Goal: Task Accomplishment & Management: Manage account settings

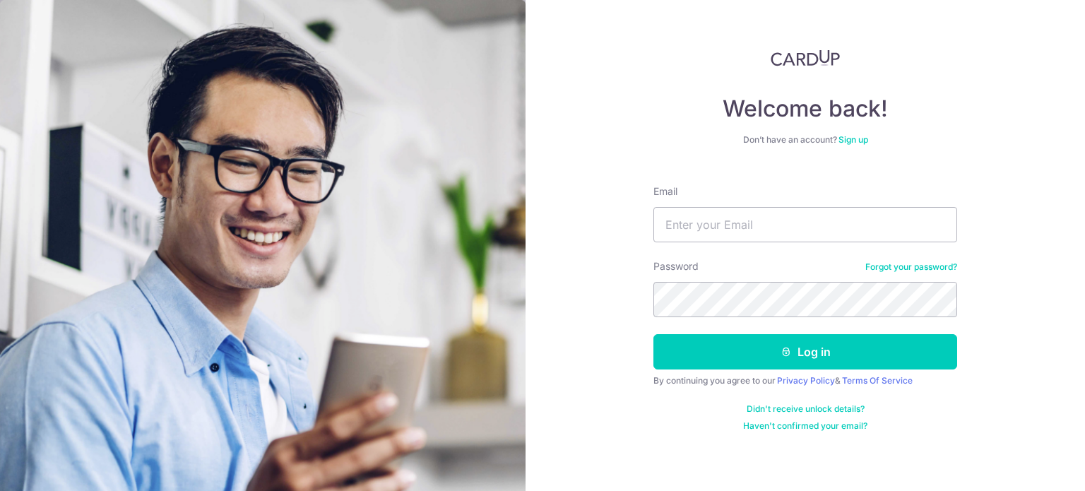
click at [761, 258] on form "Email Password Forgot your password? Log in By continuing you agree to our Priv…" at bounding box center [805, 303] width 304 height 258
click at [760, 241] on input "Email" at bounding box center [805, 224] width 304 height 35
type input "[EMAIL_ADDRESS][DOMAIN_NAME]"
click at [653, 334] on button "Log in" at bounding box center [805, 351] width 304 height 35
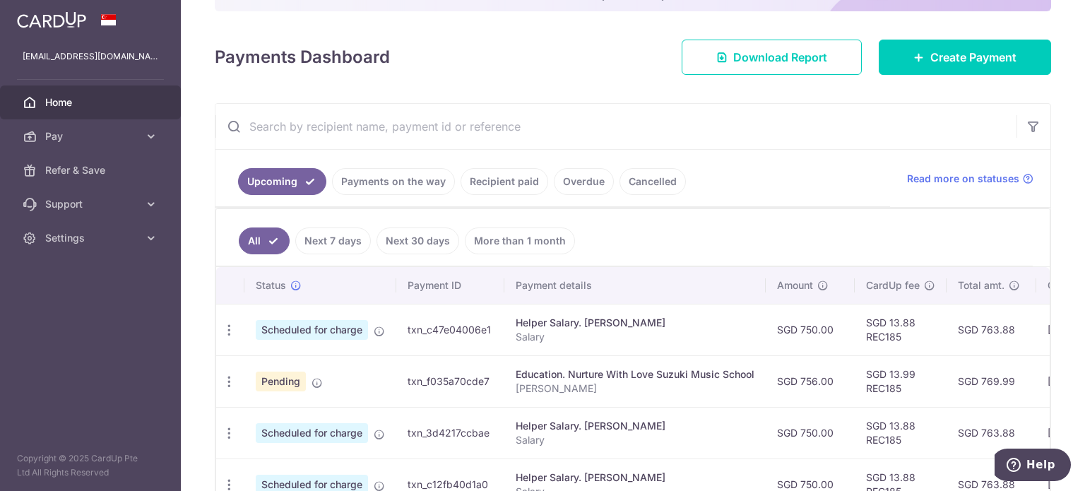
scroll to position [214, 0]
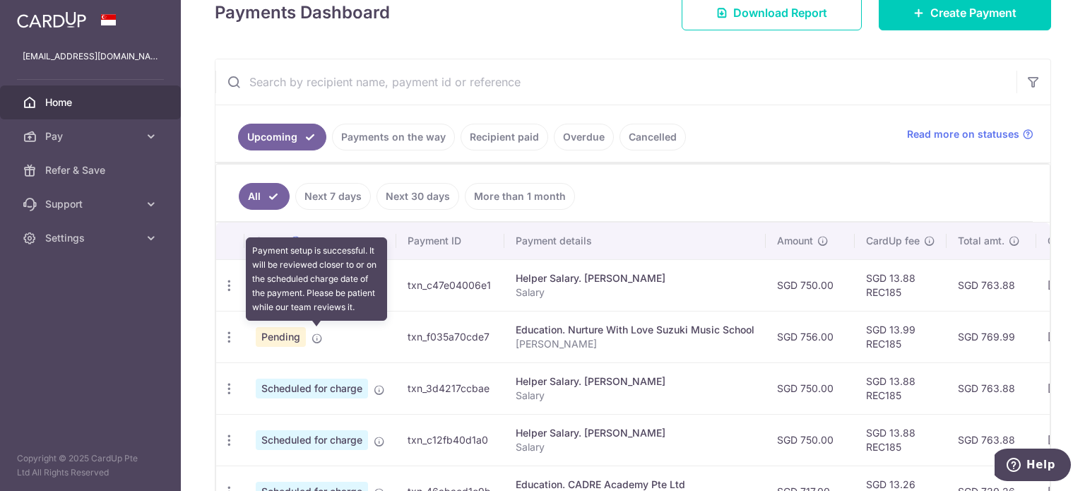
click at [316, 333] on icon at bounding box center [316, 338] width 11 height 11
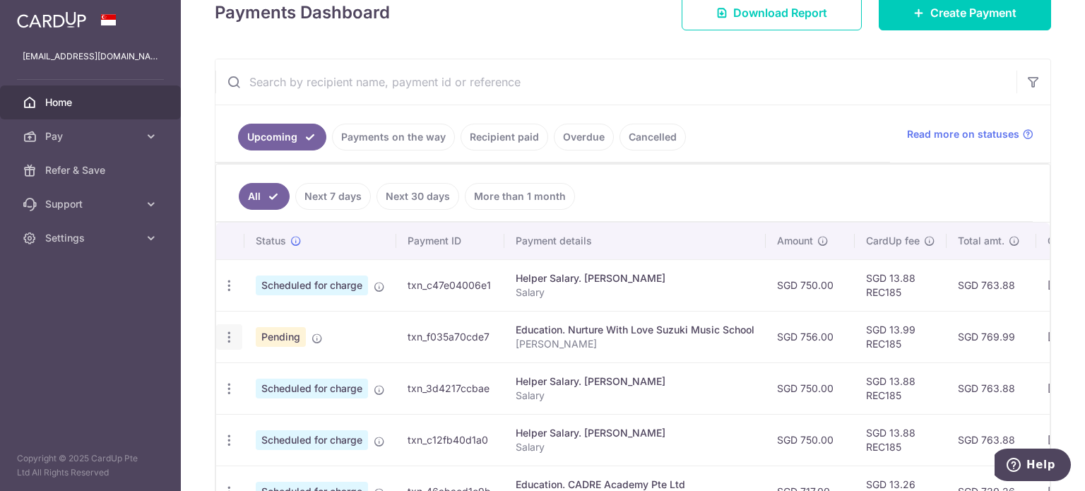
click at [229, 333] on icon "button" at bounding box center [229, 337] width 15 height 15
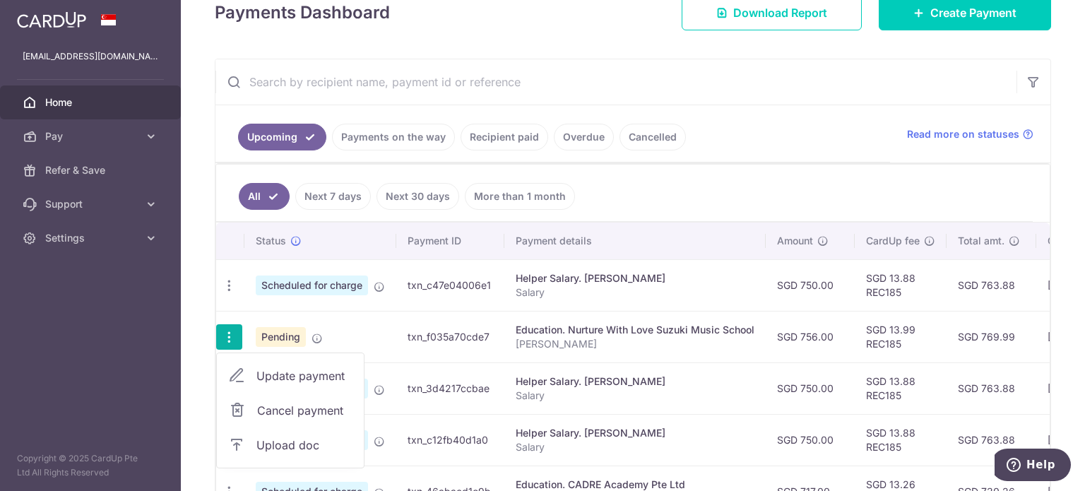
click at [251, 371] on link "Update payment" at bounding box center [290, 376] width 147 height 34
radio input "true"
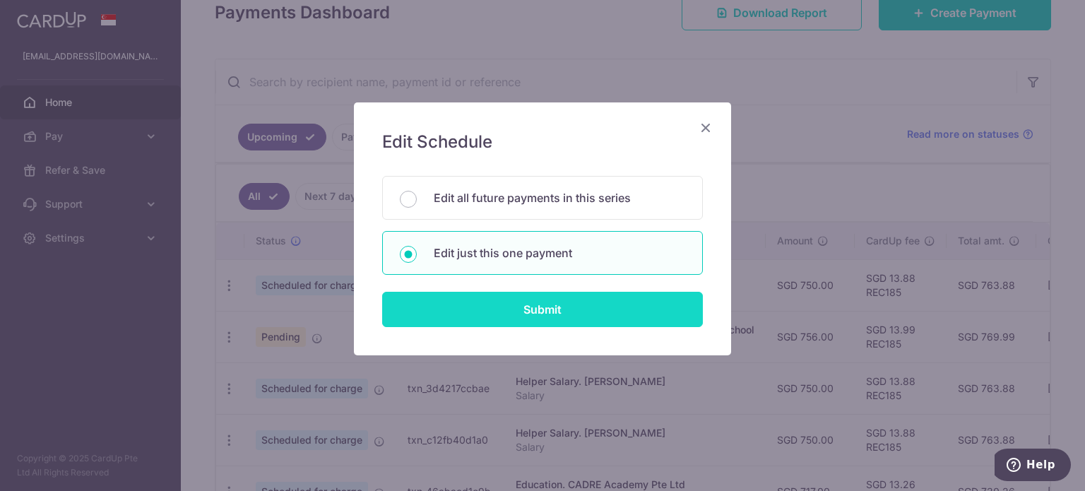
click at [545, 310] on input "Submit" at bounding box center [542, 309] width 321 height 35
radio input "true"
type input "756.00"
type input "25/10/2025"
type input "[PERSON_NAME]"
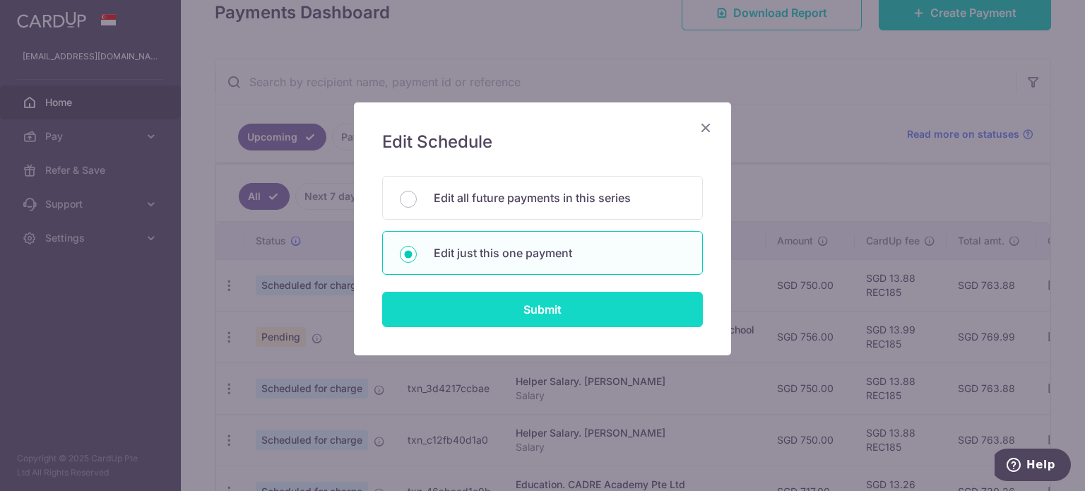
type input "REC185"
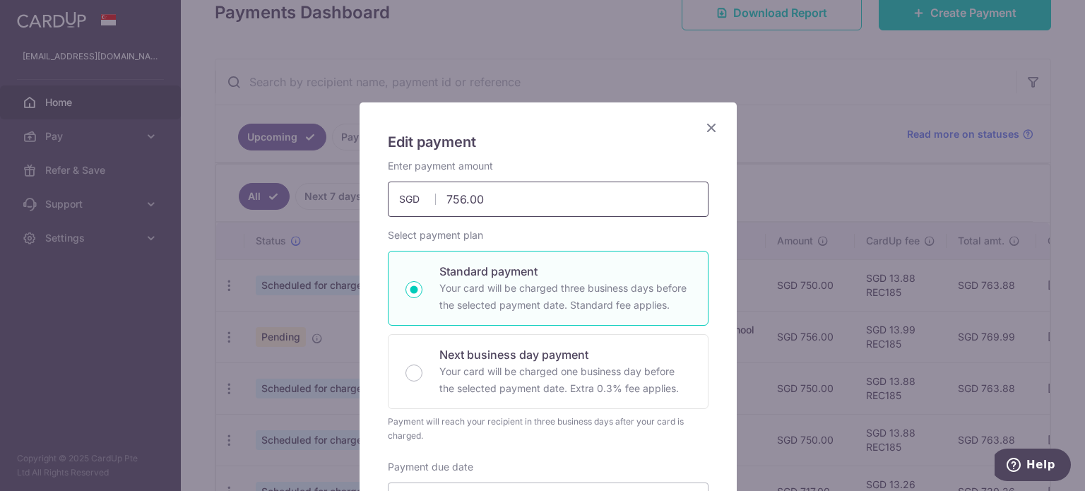
click at [452, 201] on input "756.00" at bounding box center [548, 199] width 321 height 35
type input "746.00"
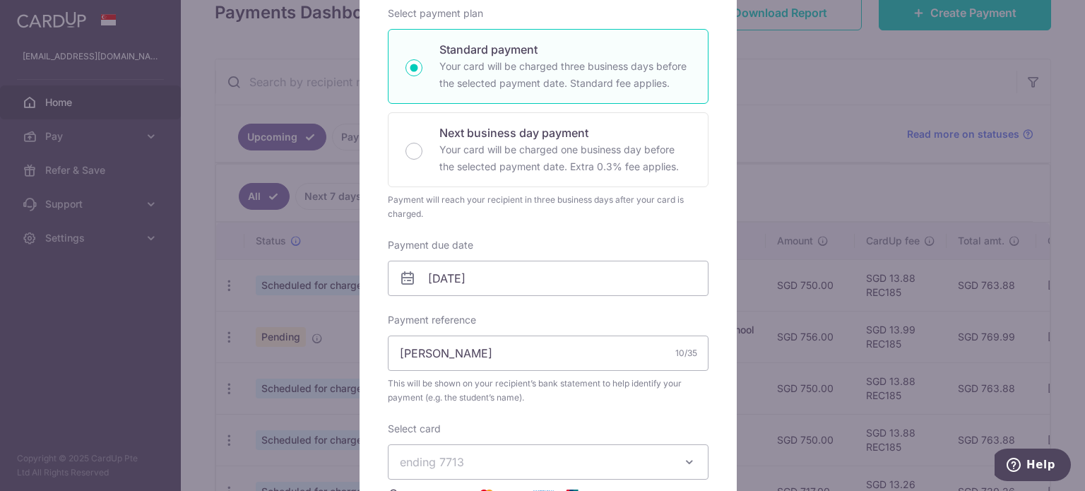
scroll to position [225, 0]
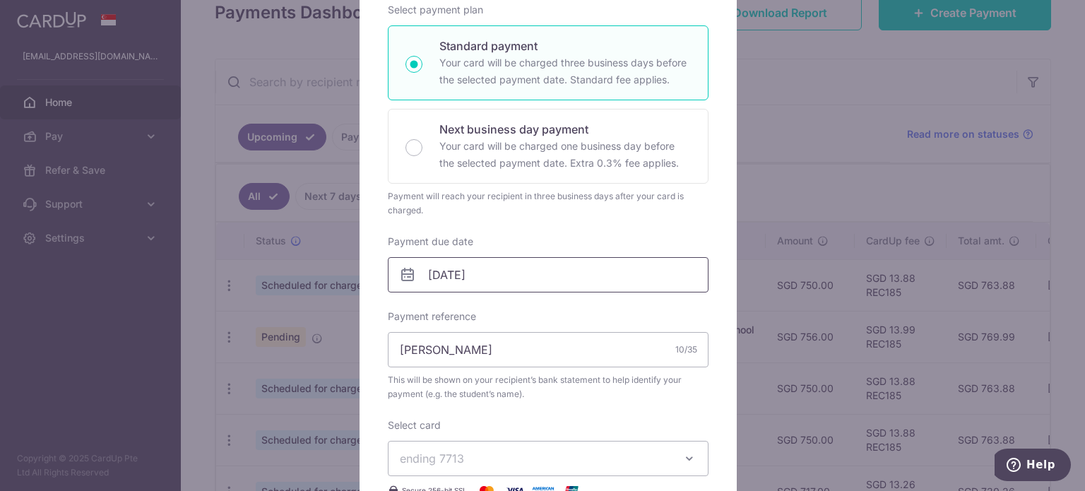
click at [464, 279] on input "25/10/2025" at bounding box center [548, 274] width 321 height 35
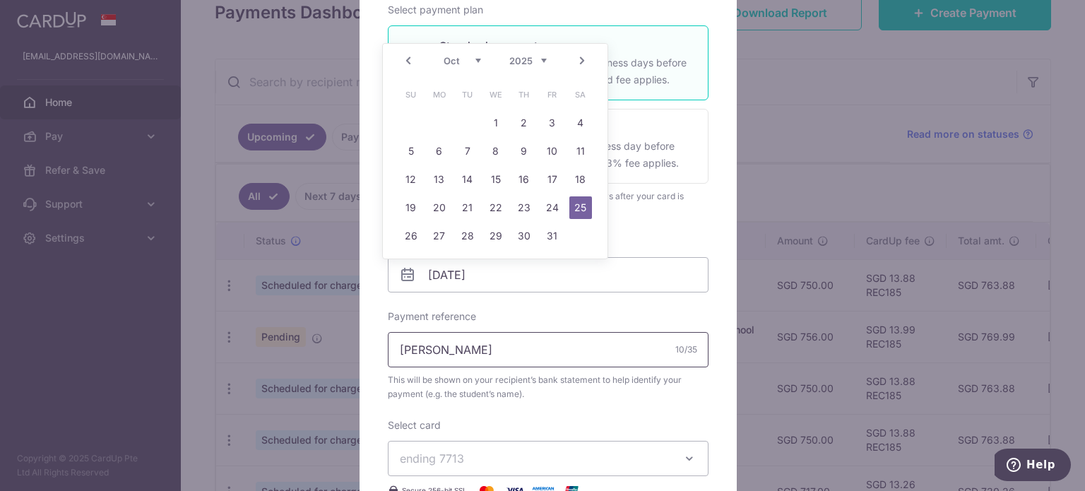
click at [430, 346] on input "[PERSON_NAME]" at bounding box center [548, 349] width 321 height 35
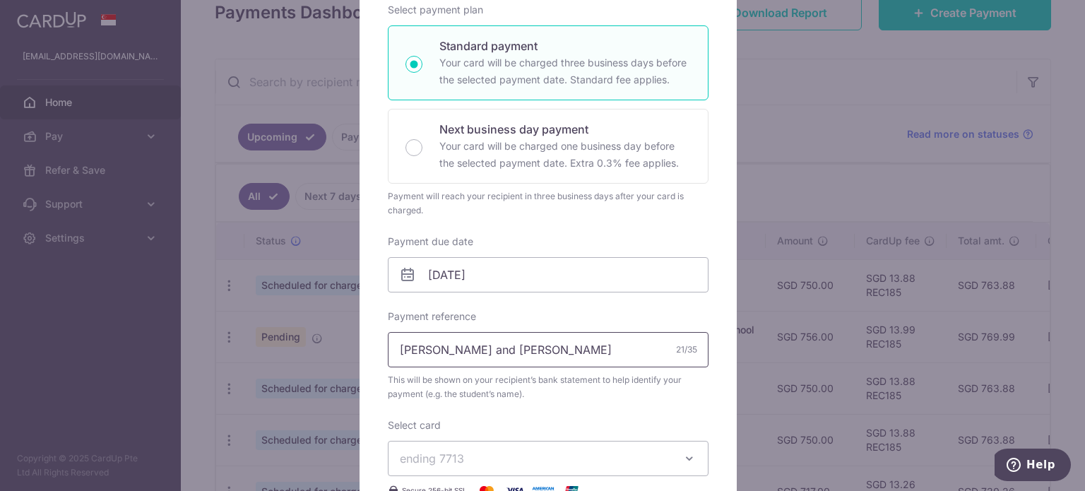
type input "[PERSON_NAME] and [PERSON_NAME]"
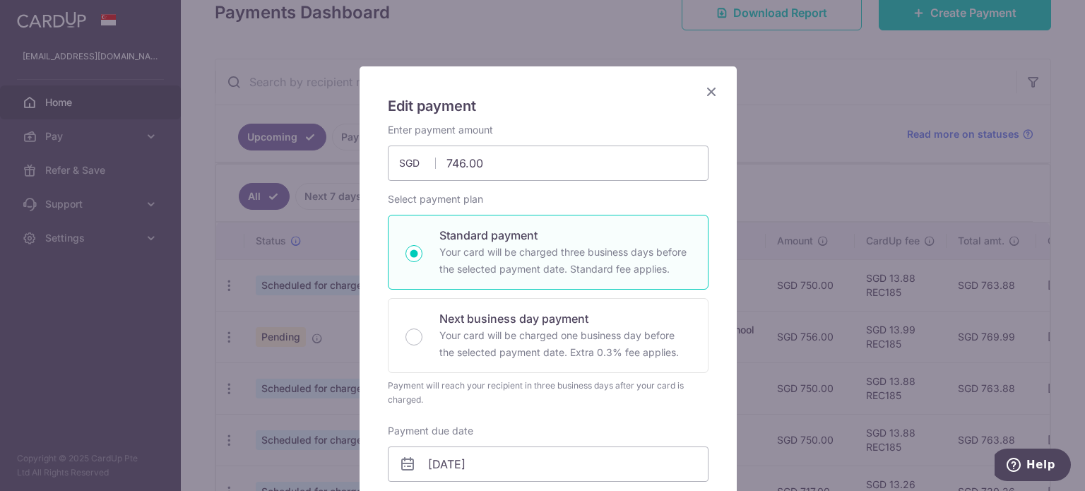
scroll to position [34, 0]
drag, startPoint x: 494, startPoint y: 166, endPoint x: 341, endPoint y: 176, distance: 153.6
click at [341, 176] on div "Edit payment By clicking apply, you will make changes to all payments to Nurtur…" at bounding box center [542, 245] width 1085 height 491
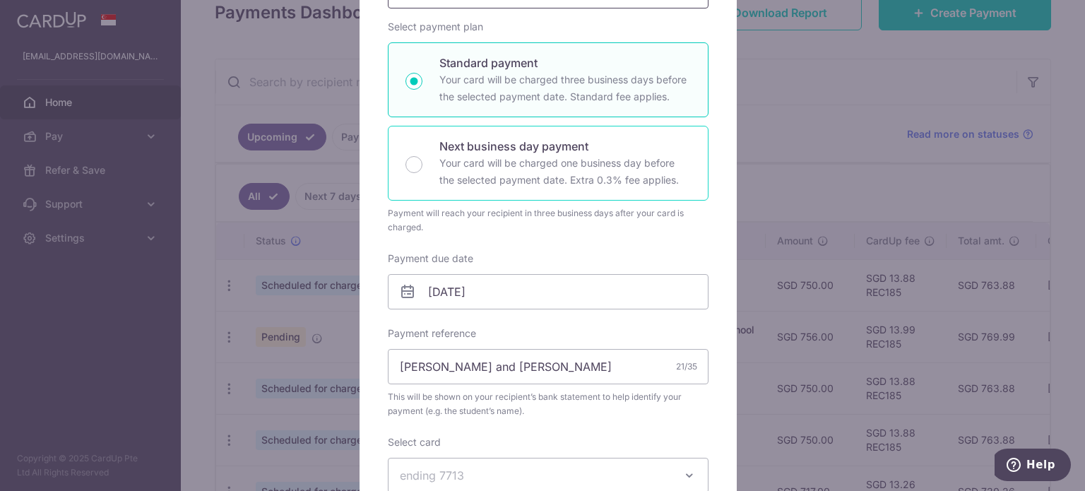
scroll to position [209, 0]
type input "1,492.00"
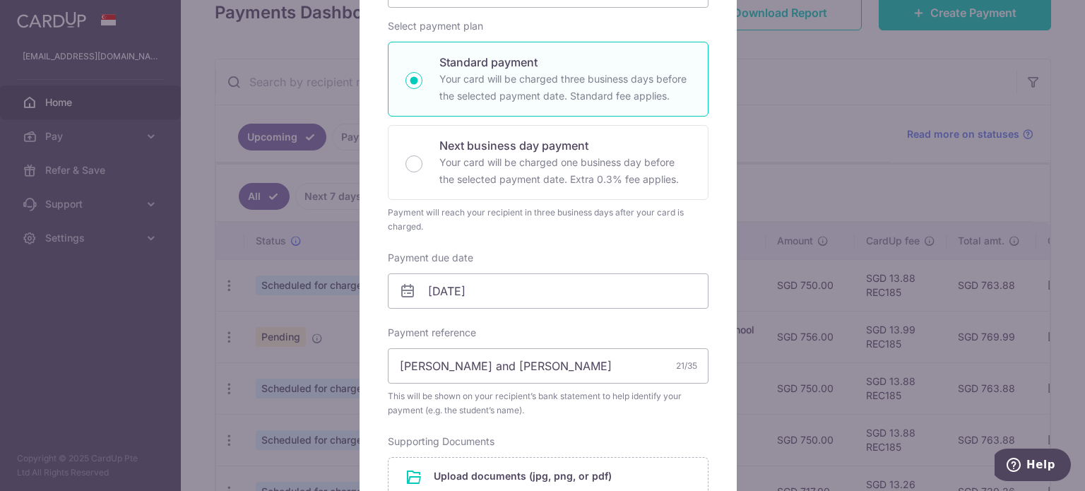
click at [537, 240] on div "Enter payment amount 1,492.00 1492.00 SGD To change the payment amount, please …" at bounding box center [548, 323] width 321 height 746
click at [517, 285] on input "25/10/2025" at bounding box center [548, 290] width 321 height 35
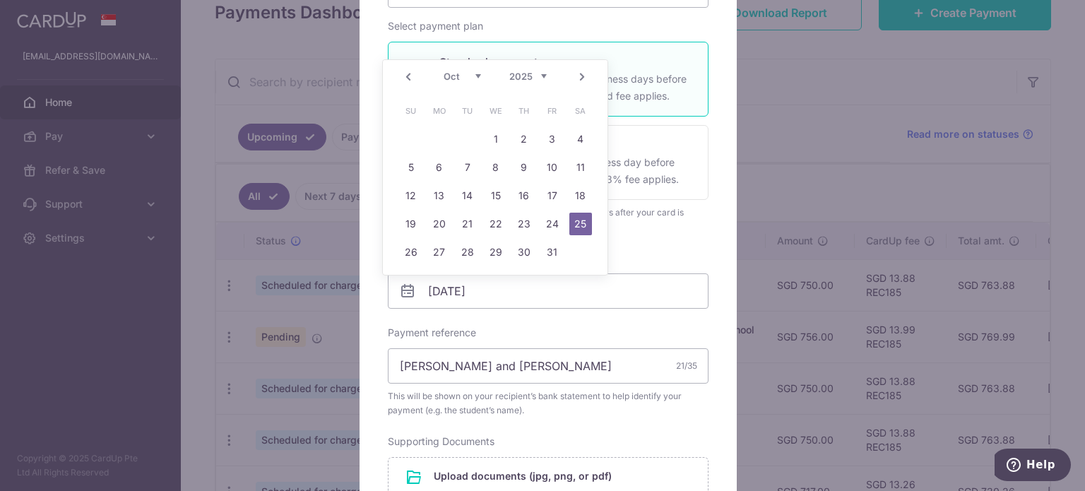
click at [408, 80] on link "Prev" at bounding box center [408, 77] width 17 height 17
click at [522, 197] on link "18" at bounding box center [524, 195] width 23 height 23
type input "[DATE]"
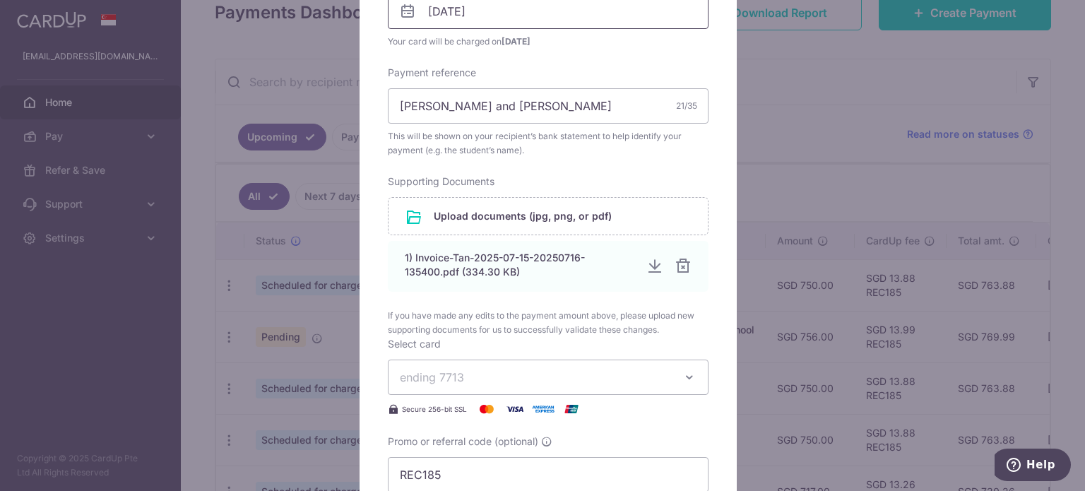
scroll to position [496, 0]
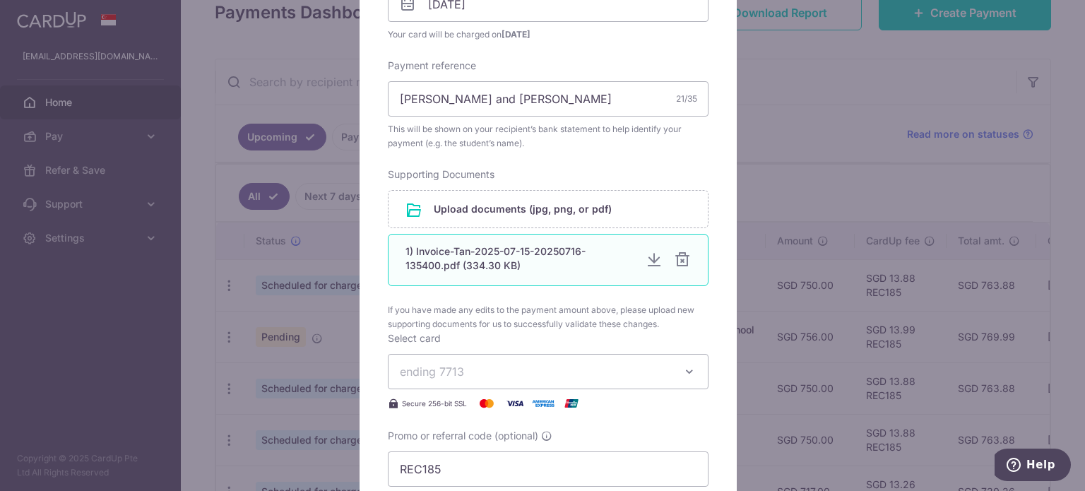
click at [674, 258] on div at bounding box center [682, 259] width 17 height 17
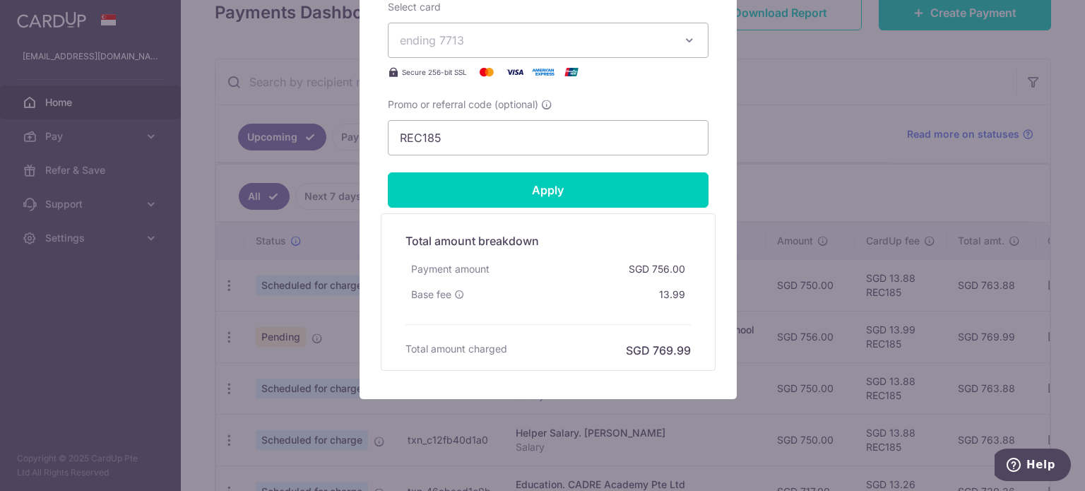
scroll to position [822, 0]
click at [593, 213] on div "Total amount breakdown Payment amount SGD 756.00 Base fee 13.99 Processing fee …" at bounding box center [548, 291] width 335 height 157
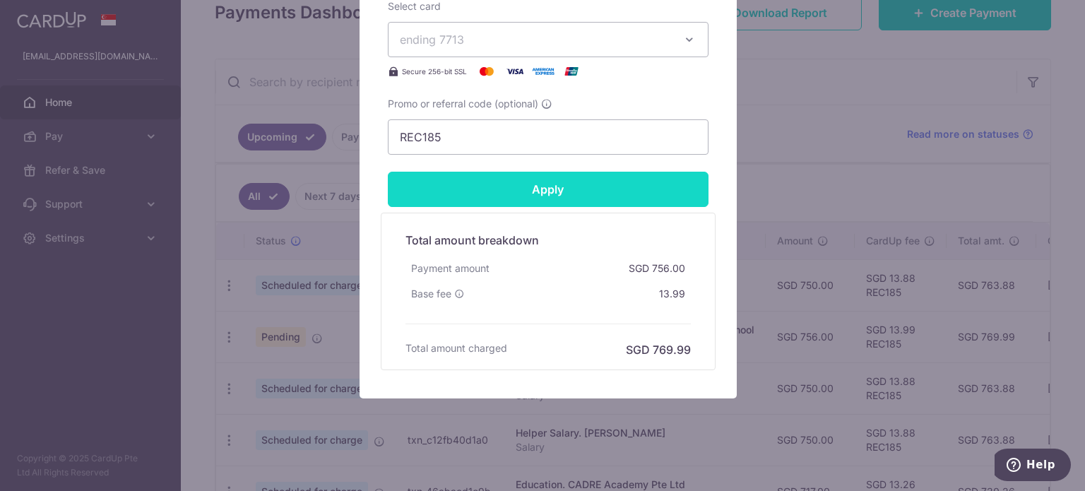
click at [589, 196] on input "Apply" at bounding box center [548, 189] width 321 height 35
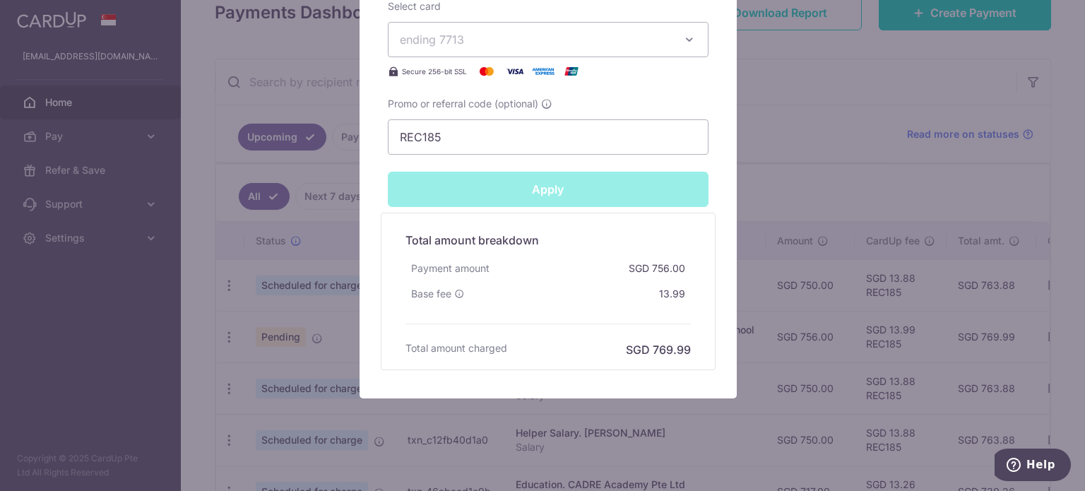
type input "Successfully Applied"
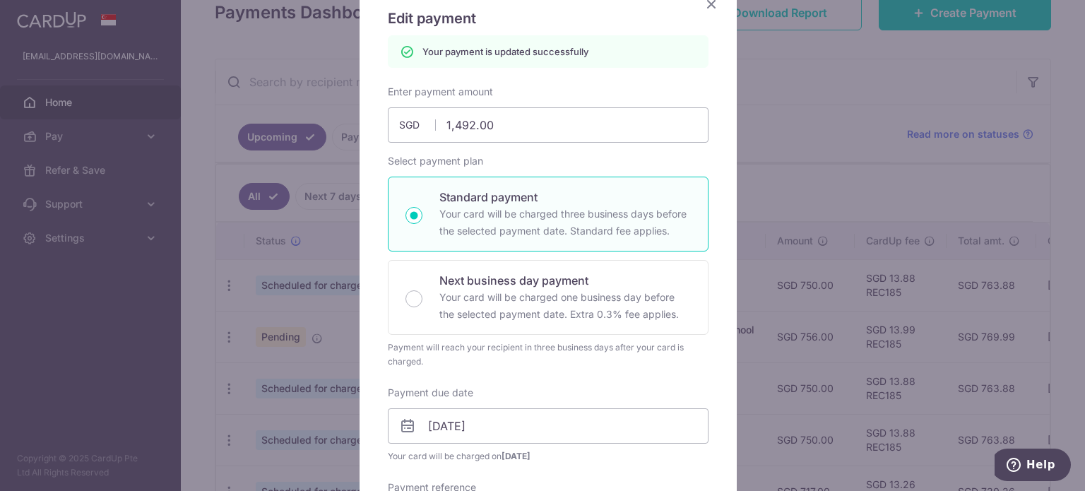
scroll to position [0, 0]
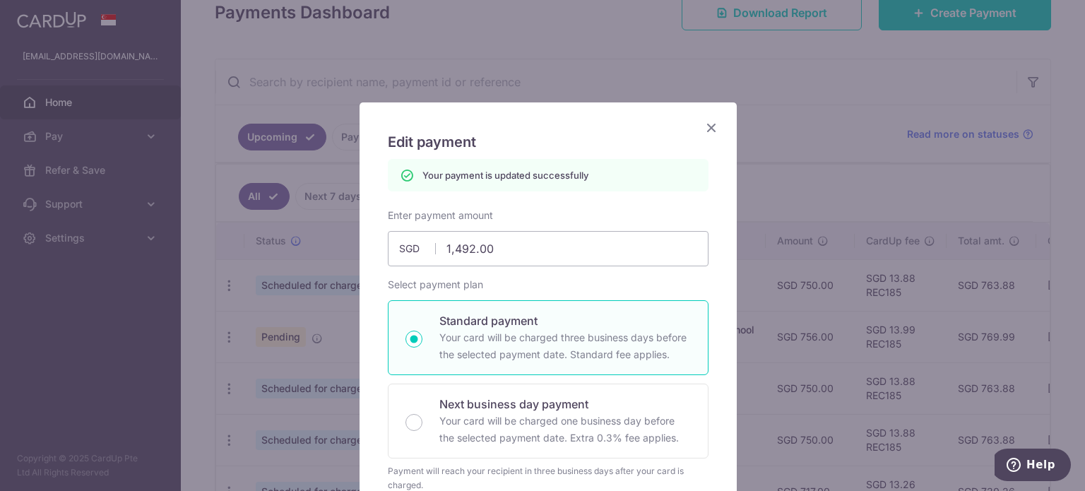
click at [703, 129] on icon "Close" at bounding box center [711, 128] width 17 height 18
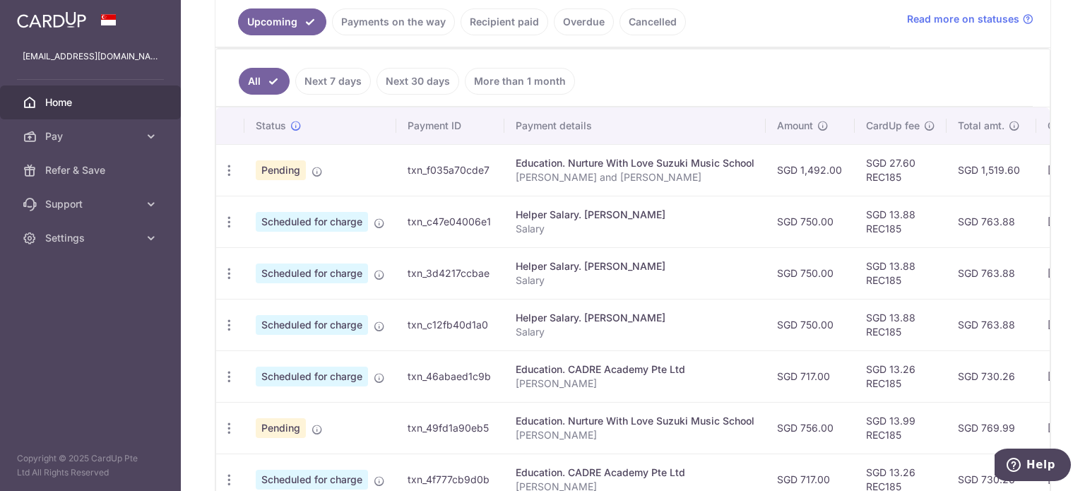
scroll to position [331, 0]
click at [224, 427] on icon "button" at bounding box center [229, 427] width 15 height 15
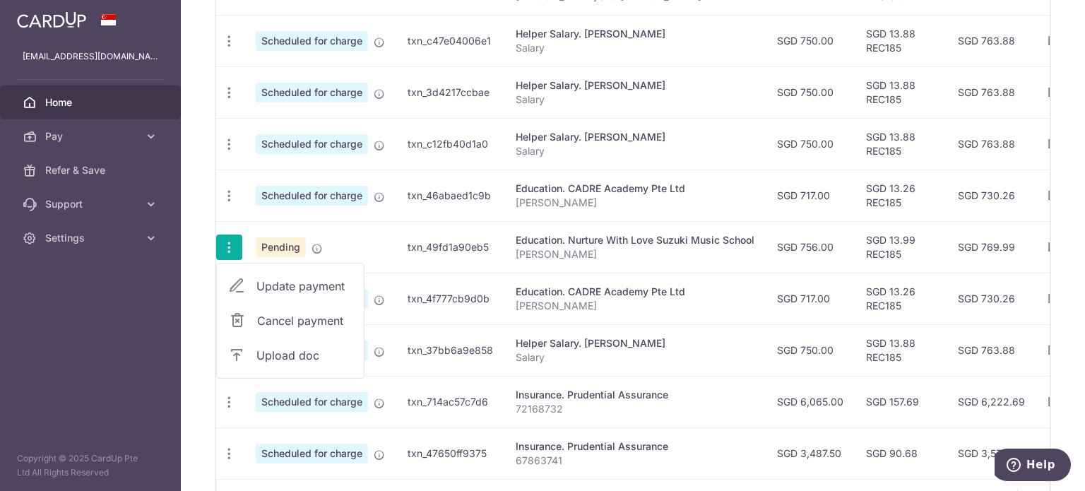
scroll to position [514, 0]
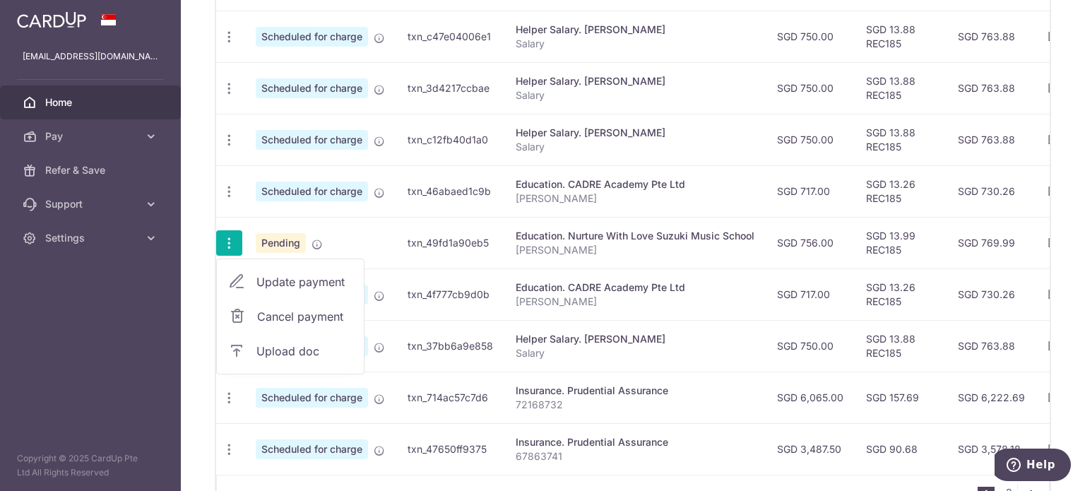
click at [319, 287] on link "Update payment" at bounding box center [290, 282] width 147 height 34
radio input "true"
type input "756.00"
type input "[DATE]"
type input "[PERSON_NAME]"
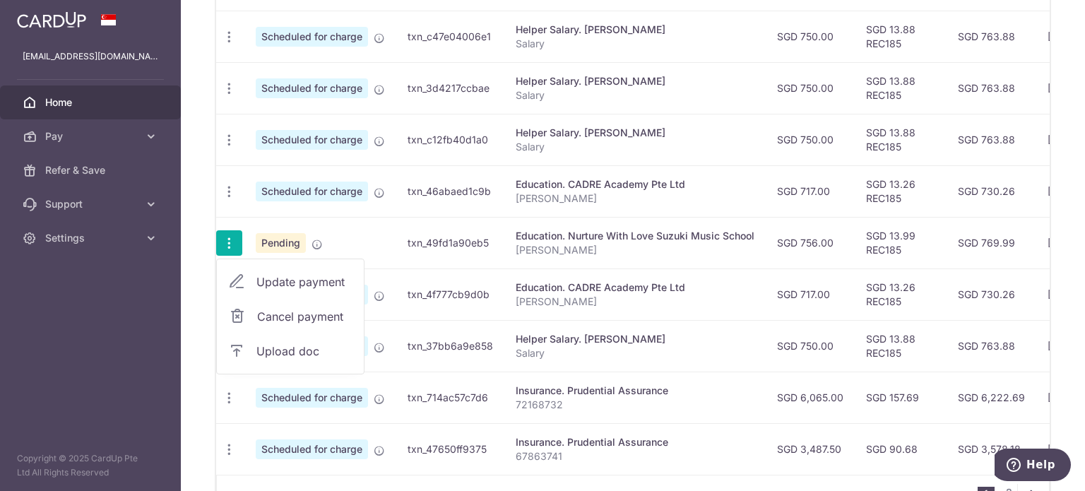
type input "REC185"
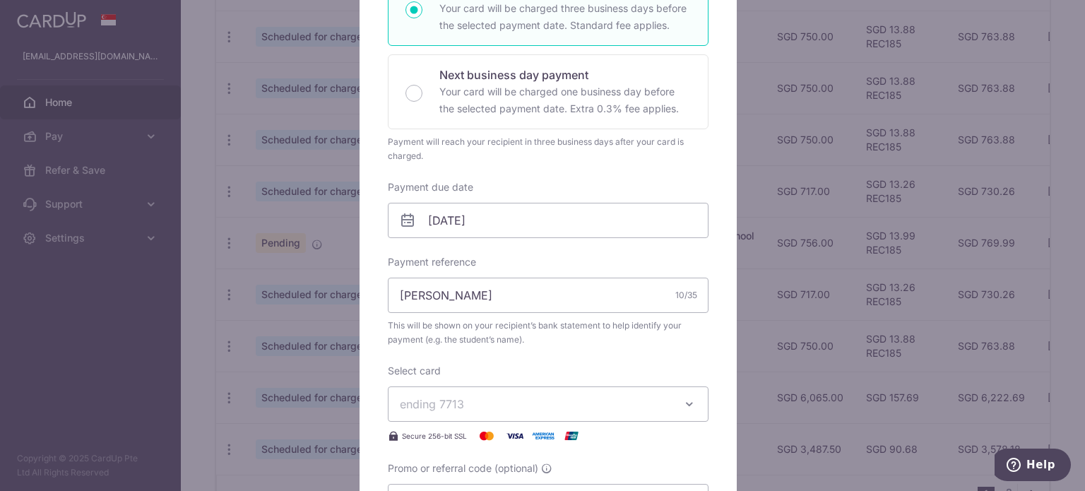
scroll to position [284, 0]
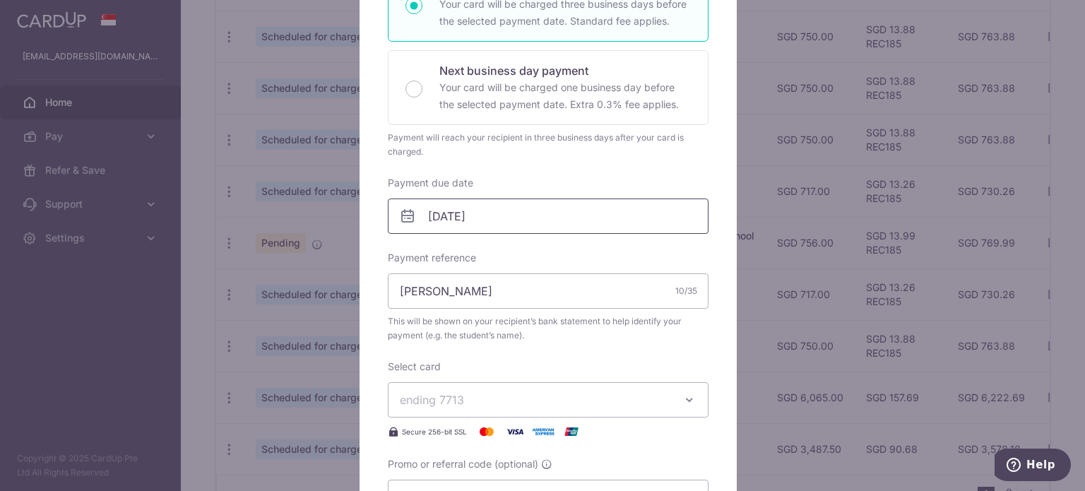
click at [501, 225] on input "[DATE]" at bounding box center [548, 215] width 321 height 35
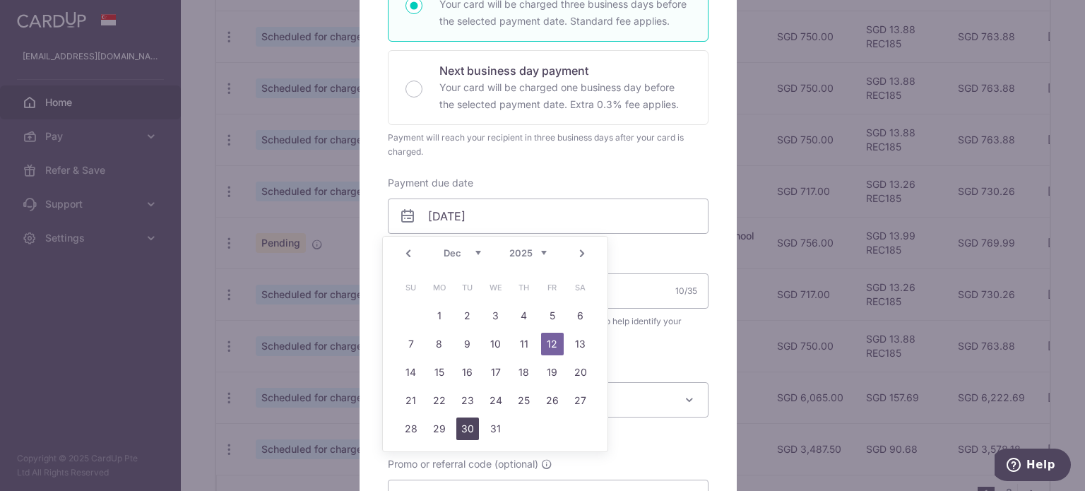
click at [469, 423] on link "30" at bounding box center [467, 428] width 23 height 23
type input "[DATE]"
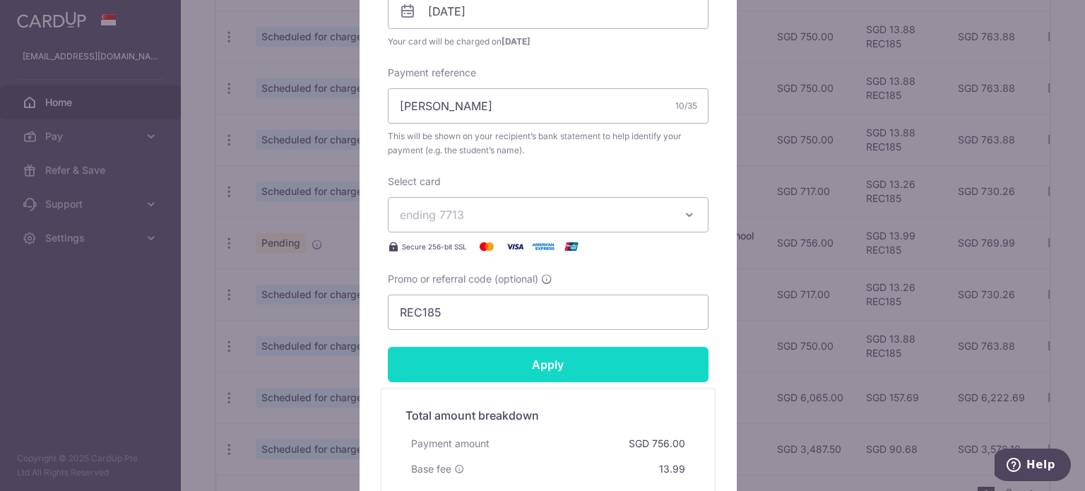
click at [520, 362] on input "Apply" at bounding box center [548, 364] width 321 height 35
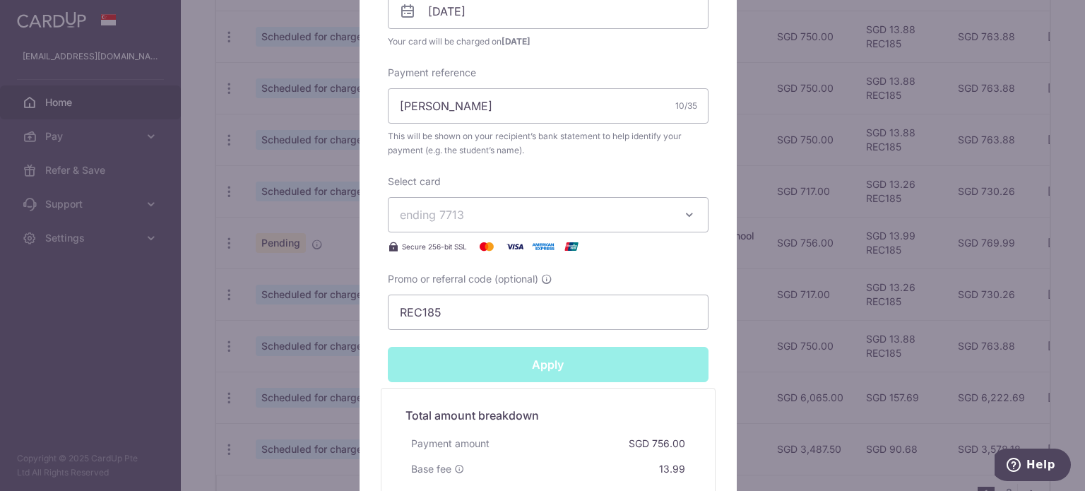
type input "Successfully Applied"
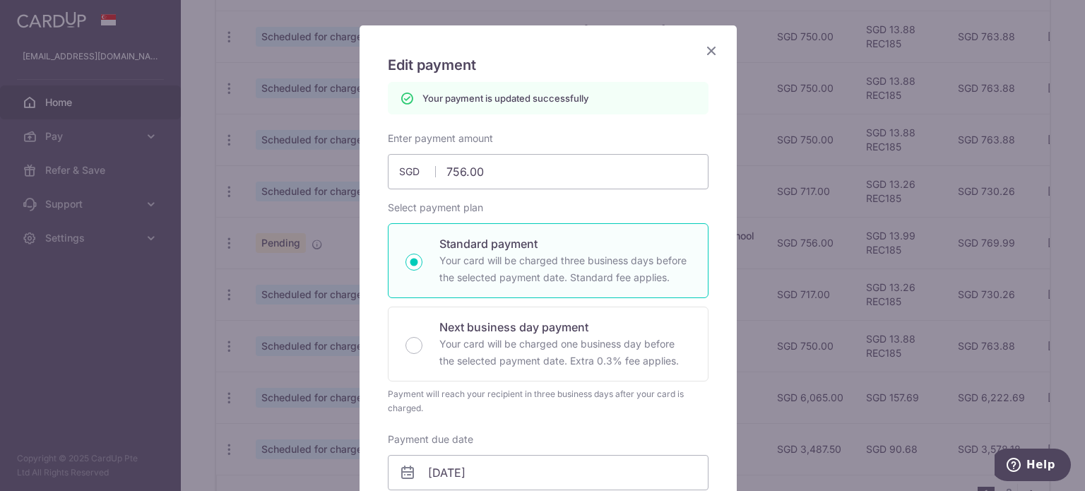
scroll to position [55, 0]
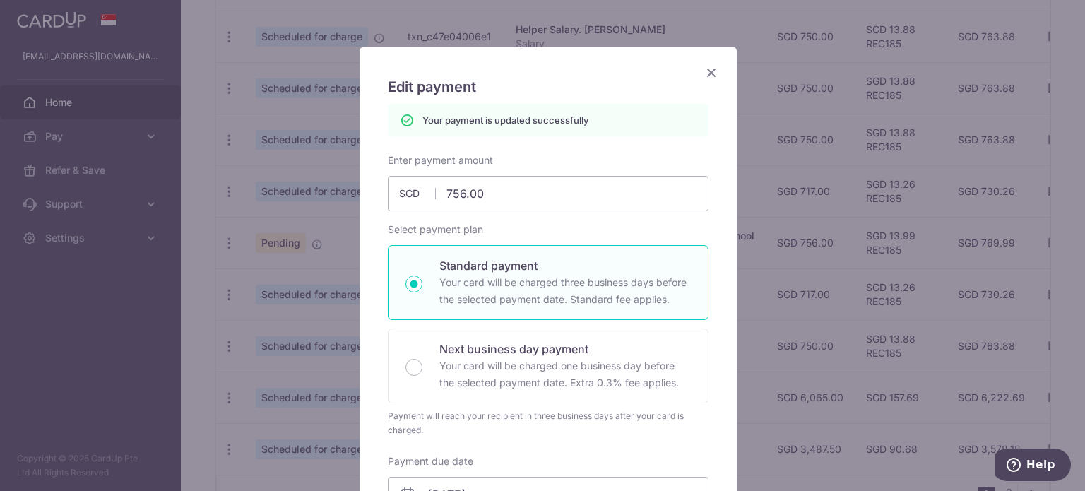
click at [708, 73] on icon "Close" at bounding box center [711, 73] width 17 height 18
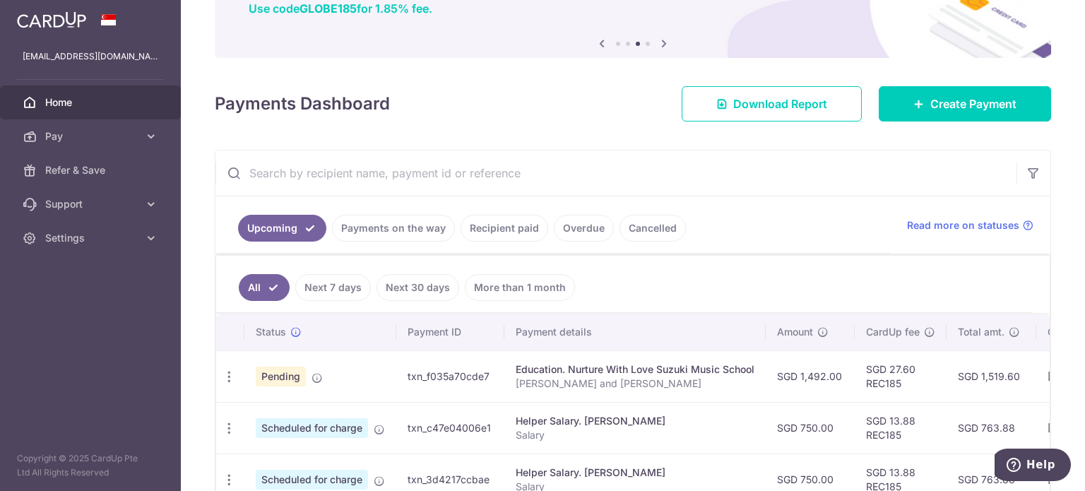
scroll to position [121, 0]
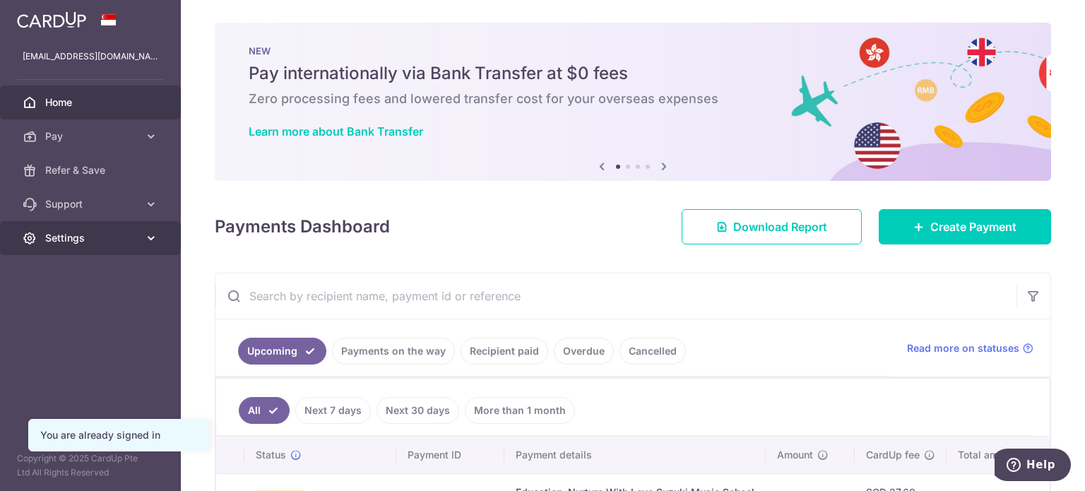
click at [90, 242] on span "Settings" at bounding box center [91, 238] width 93 height 14
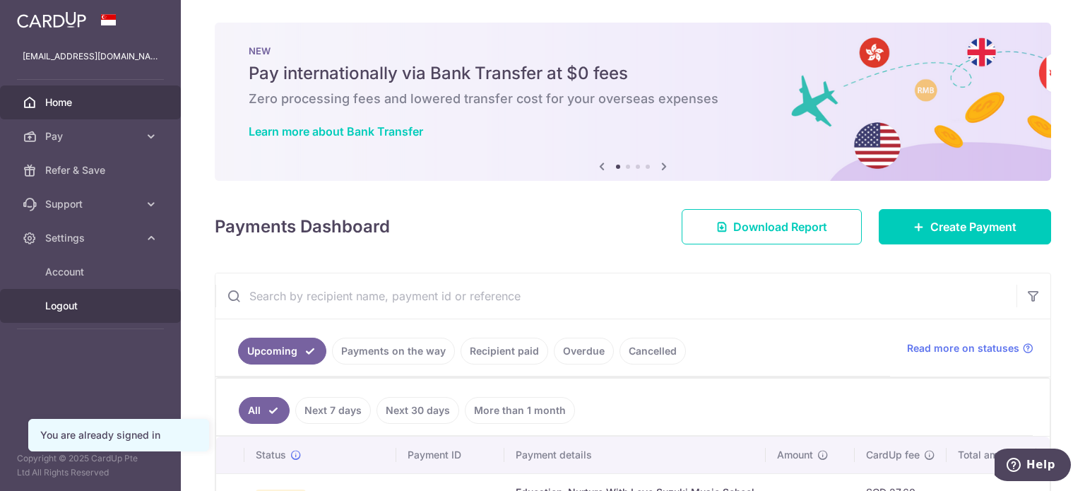
click at [69, 304] on span "Logout" at bounding box center [91, 306] width 93 height 14
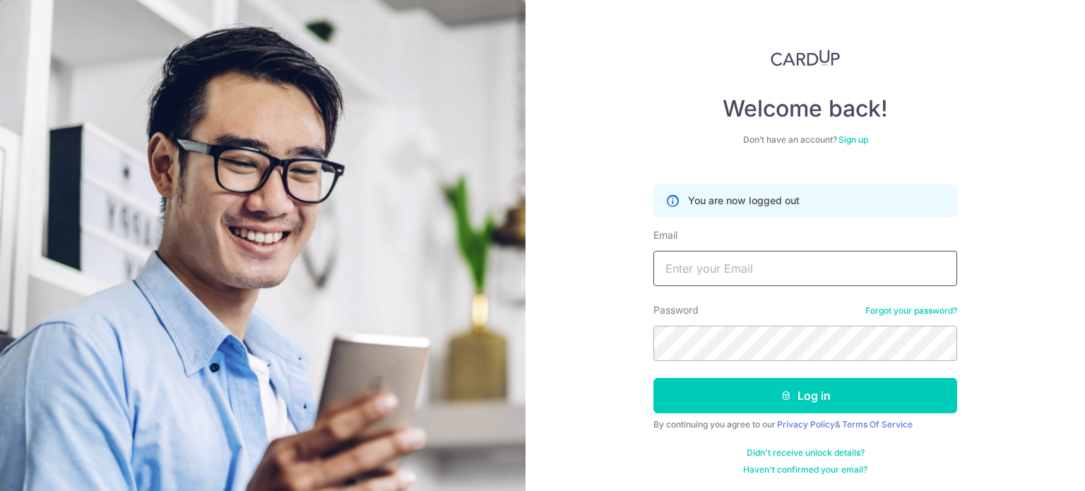
click at [707, 269] on input "Email" at bounding box center [805, 268] width 304 height 35
type input "royston.sim@outlook.com"
click at [653, 378] on button "Log in" at bounding box center [805, 395] width 304 height 35
